Goal: Navigation & Orientation: Find specific page/section

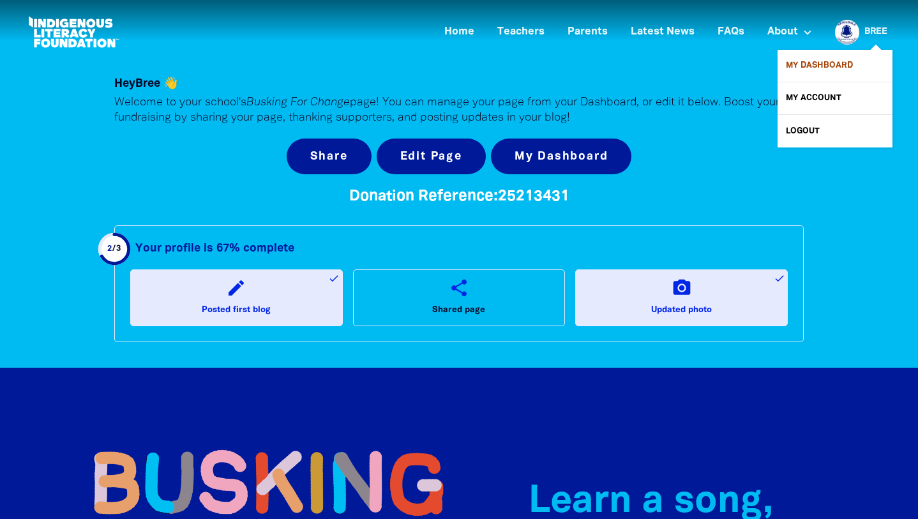
click at [823, 66] on link "My Dashboard" at bounding box center [834, 66] width 115 height 32
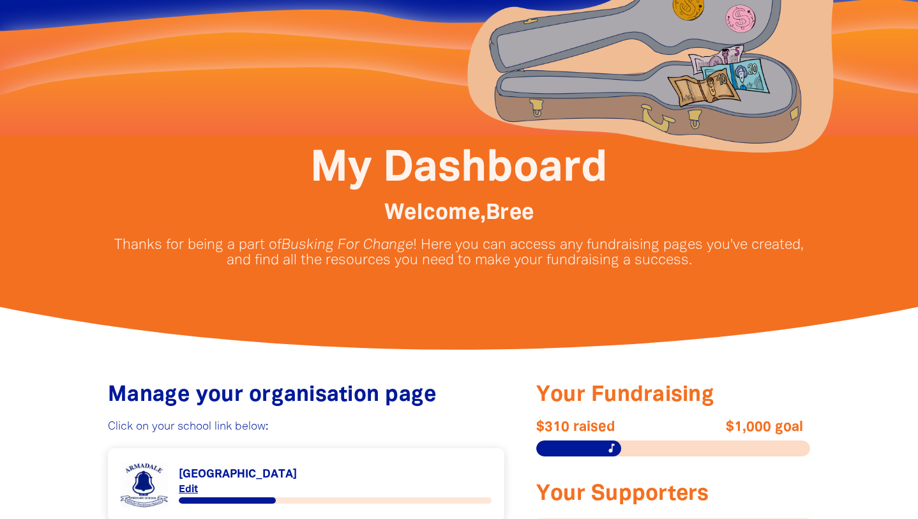
scroll to position [415, 0]
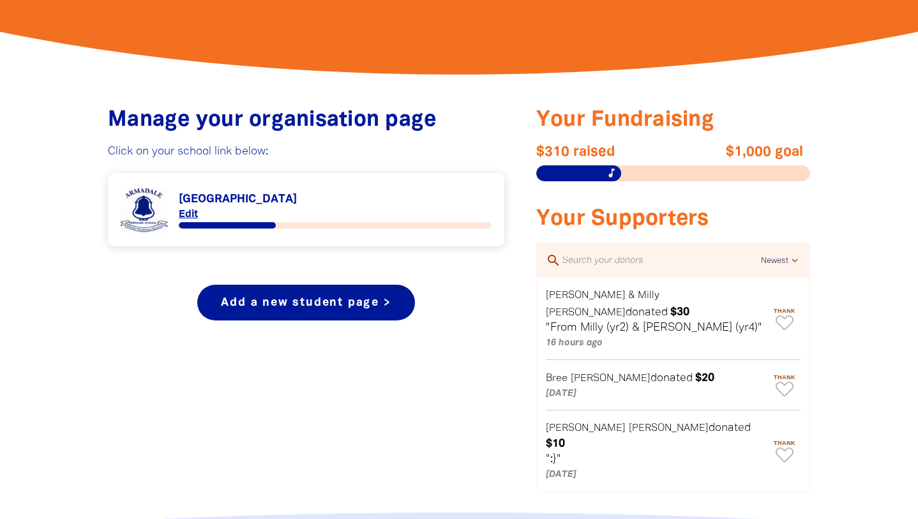
click at [242, 191] on link "Link to [GEOGRAPHIC_DATA]" at bounding box center [306, 210] width 371 height 48
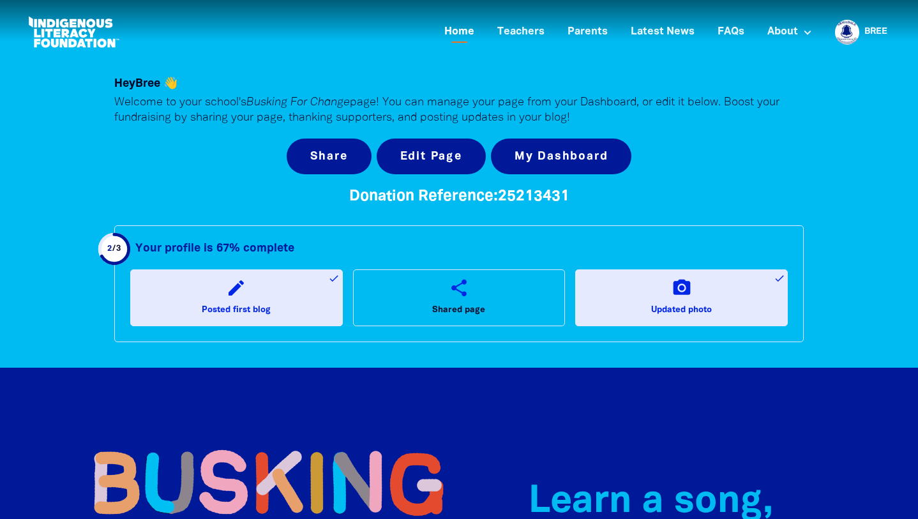
click at [462, 30] on link "Home" at bounding box center [458, 32] width 45 height 21
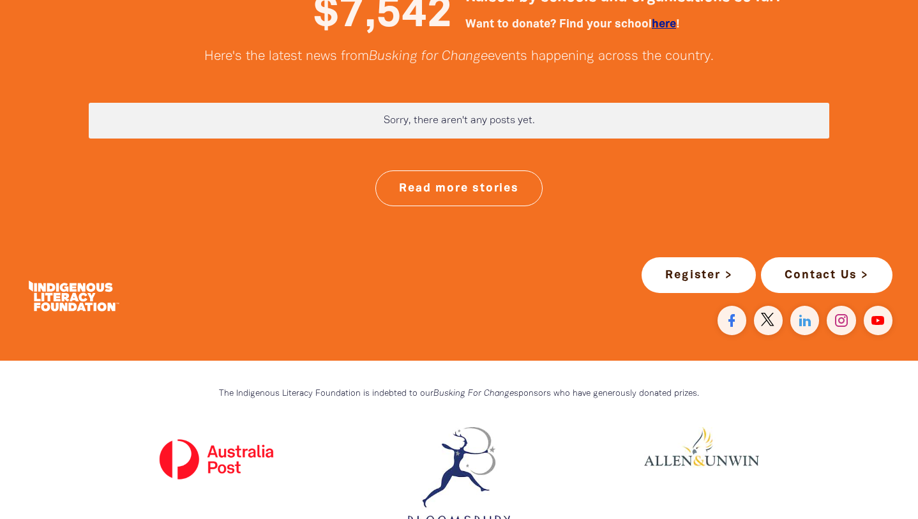
scroll to position [3343, 0]
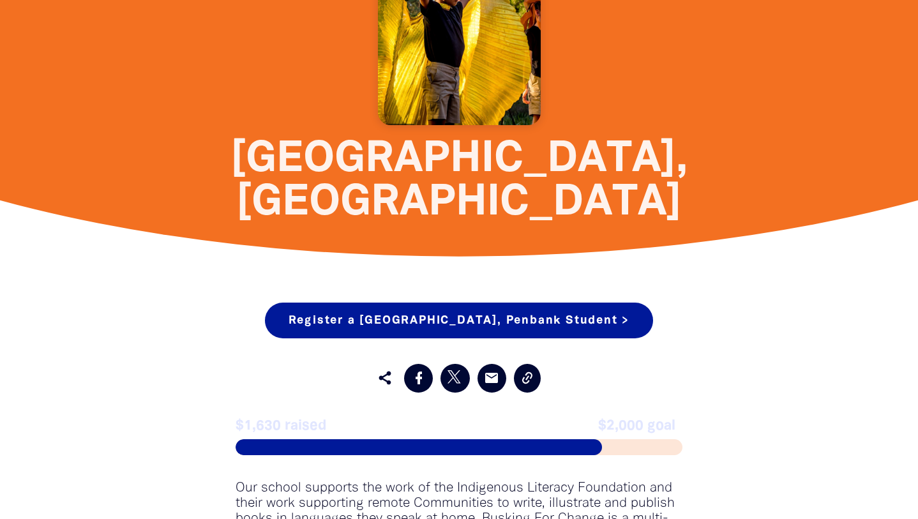
scroll to position [466, 0]
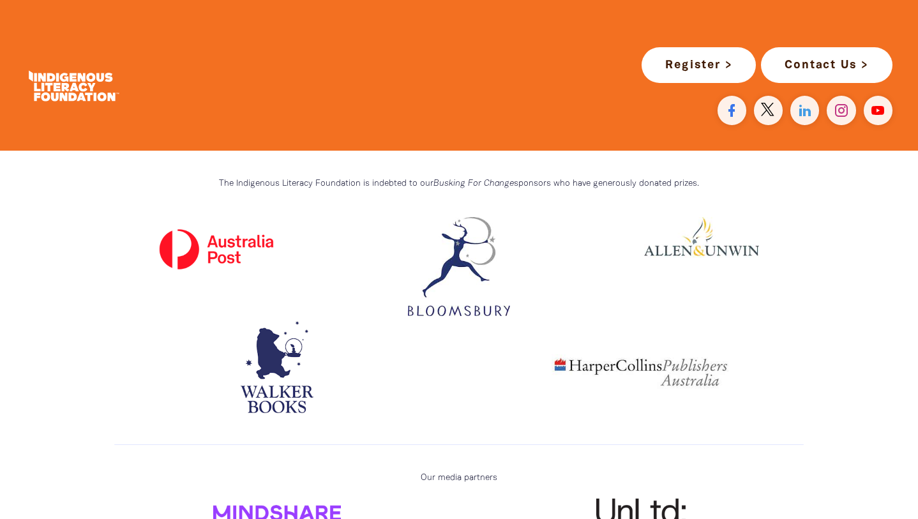
scroll to position [3554, 0]
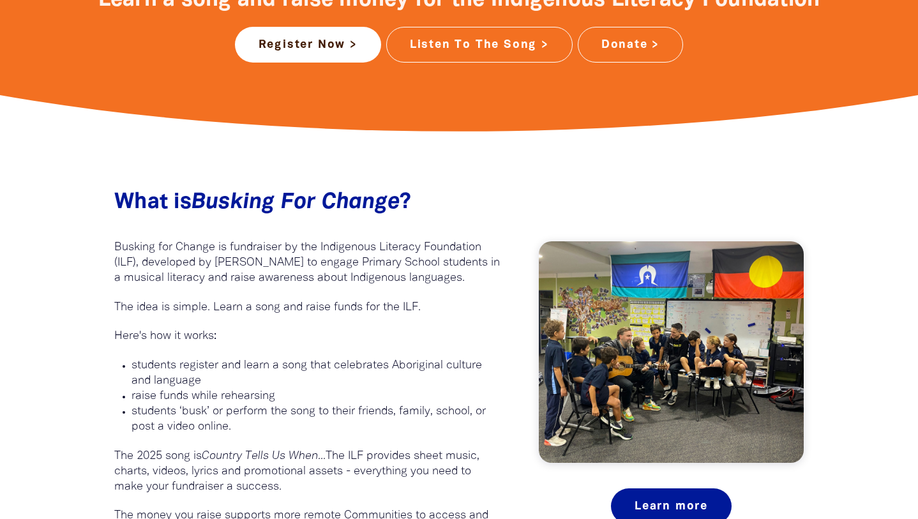
scroll to position [373, 0]
